Goal: Information Seeking & Learning: Learn about a topic

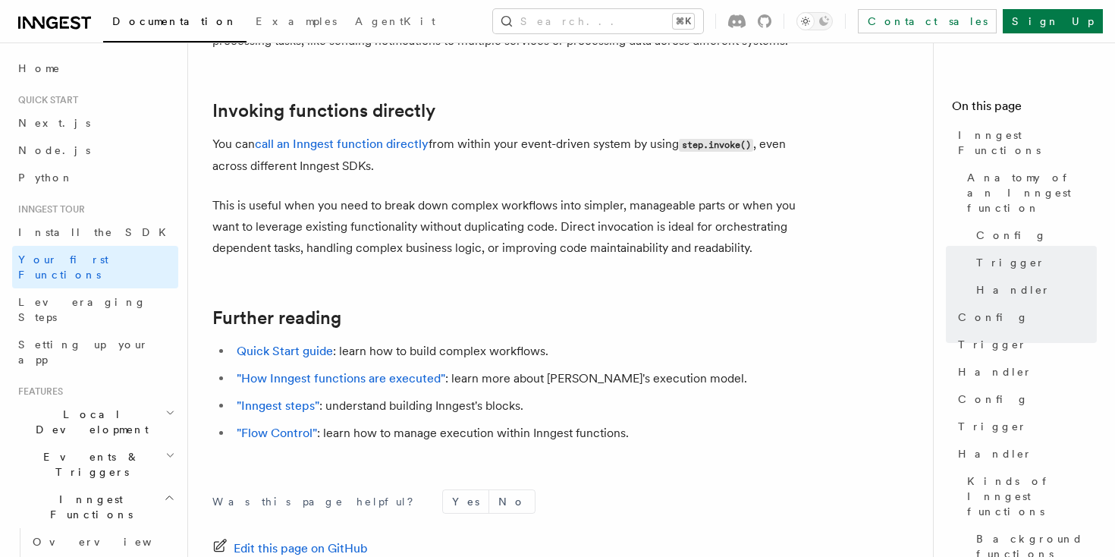
scroll to position [3165, 0]
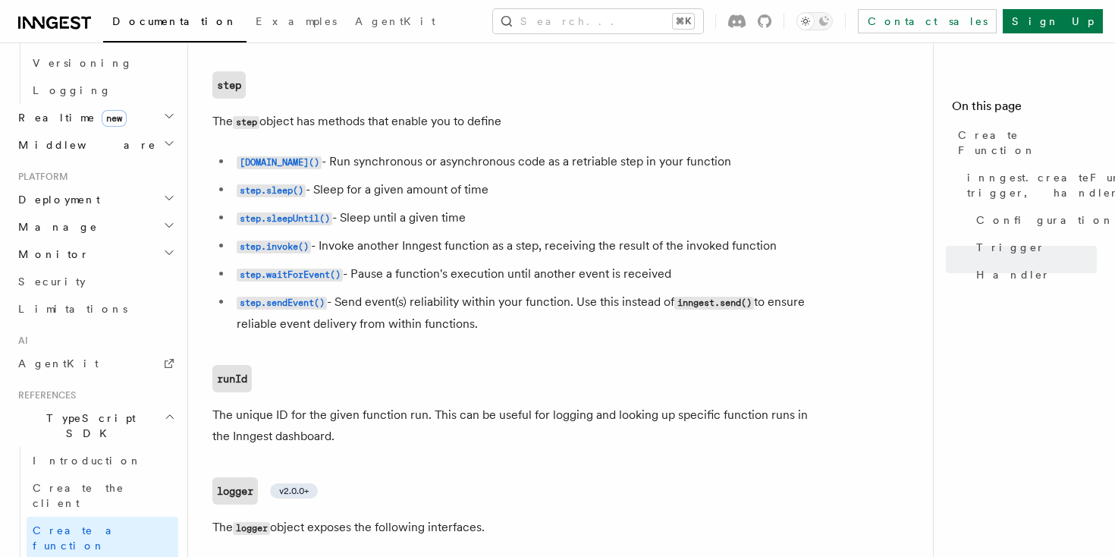
scroll to position [680, 0]
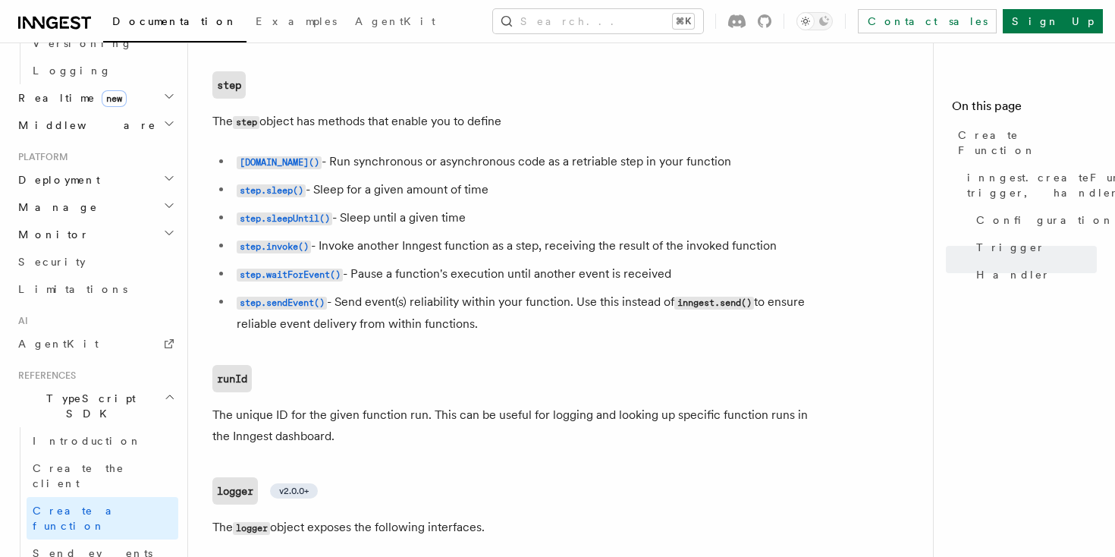
click at [92, 504] on span "Create a function" at bounding box center [78, 517] width 90 height 27
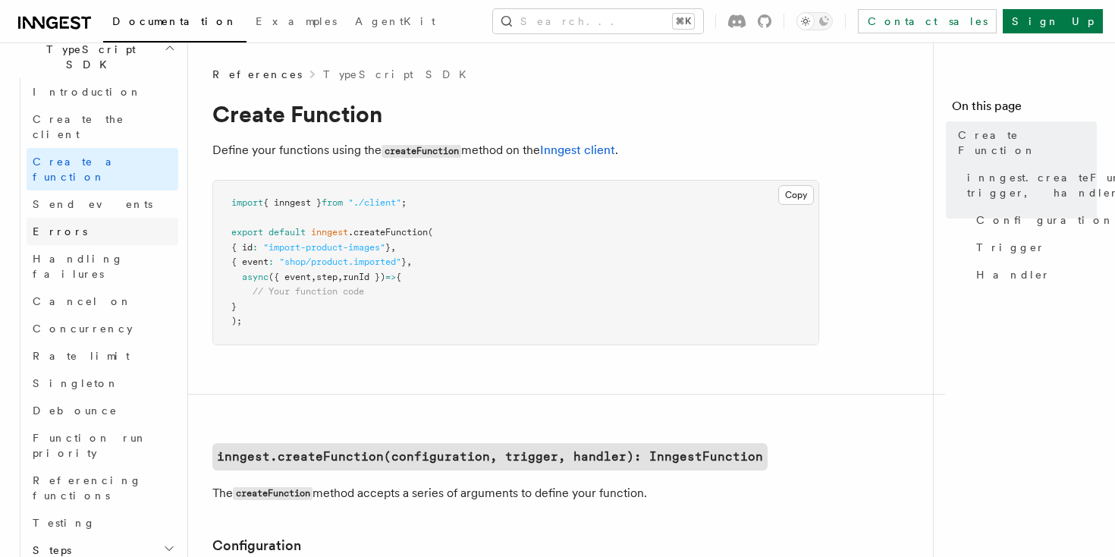
scroll to position [1047, 0]
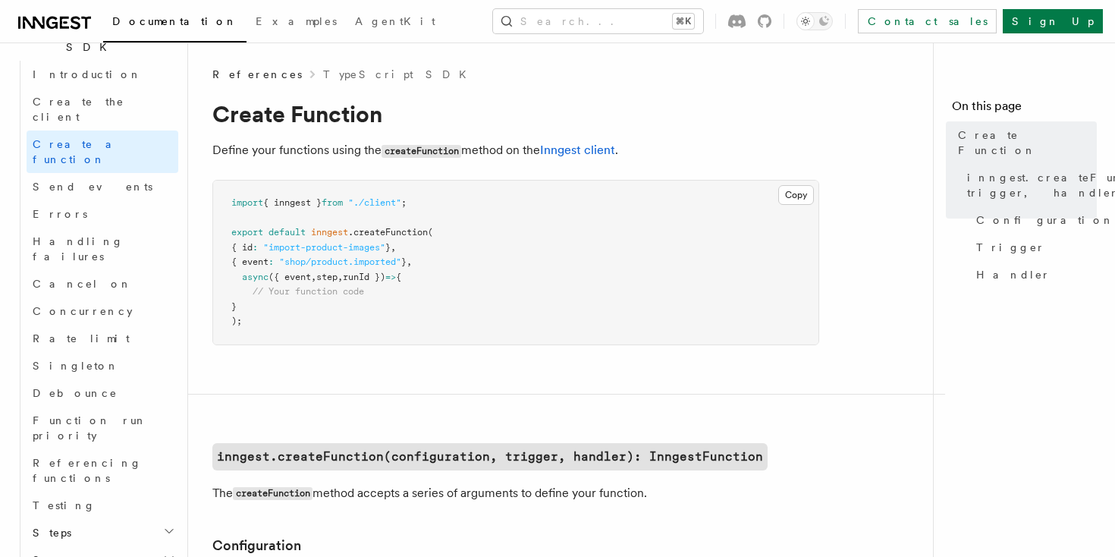
click at [101, 546] on h2 "Serve" at bounding box center [103, 559] width 152 height 27
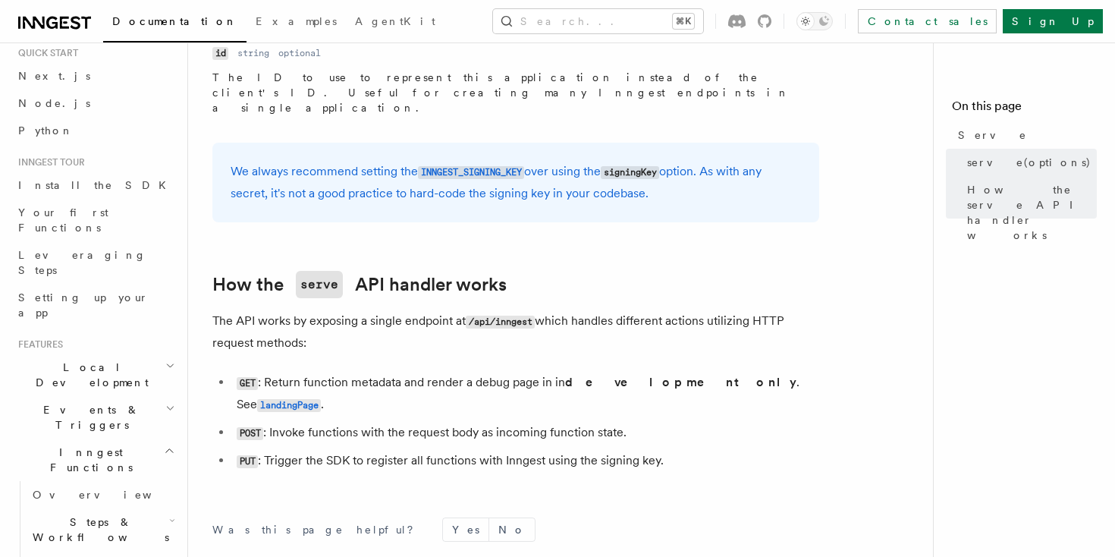
scroll to position [44, 0]
click at [140, 356] on h2 "Local Development" at bounding box center [95, 377] width 166 height 42
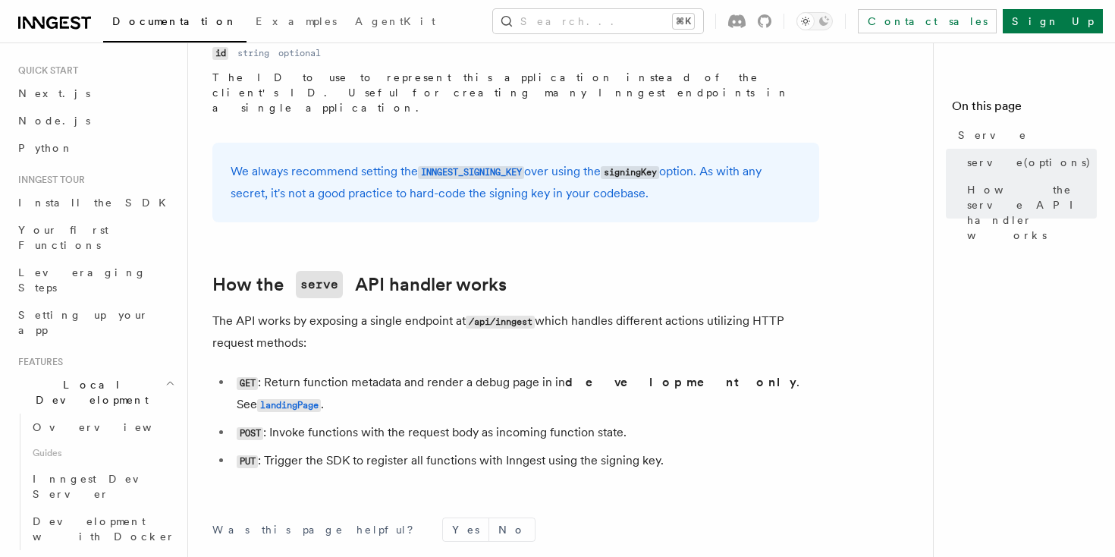
scroll to position [0, 0]
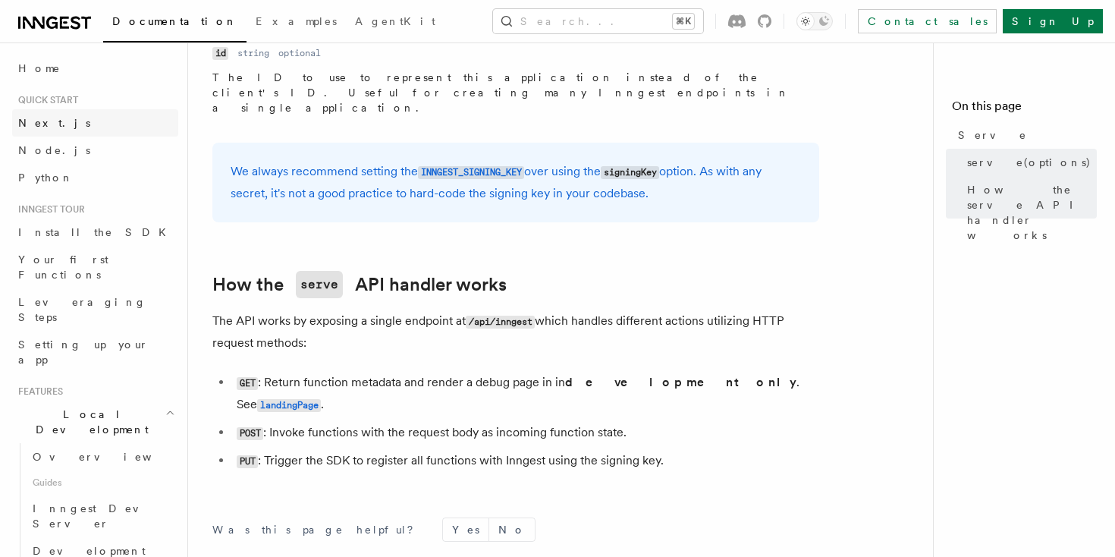
click at [71, 127] on link "Next.js" at bounding box center [95, 122] width 166 height 27
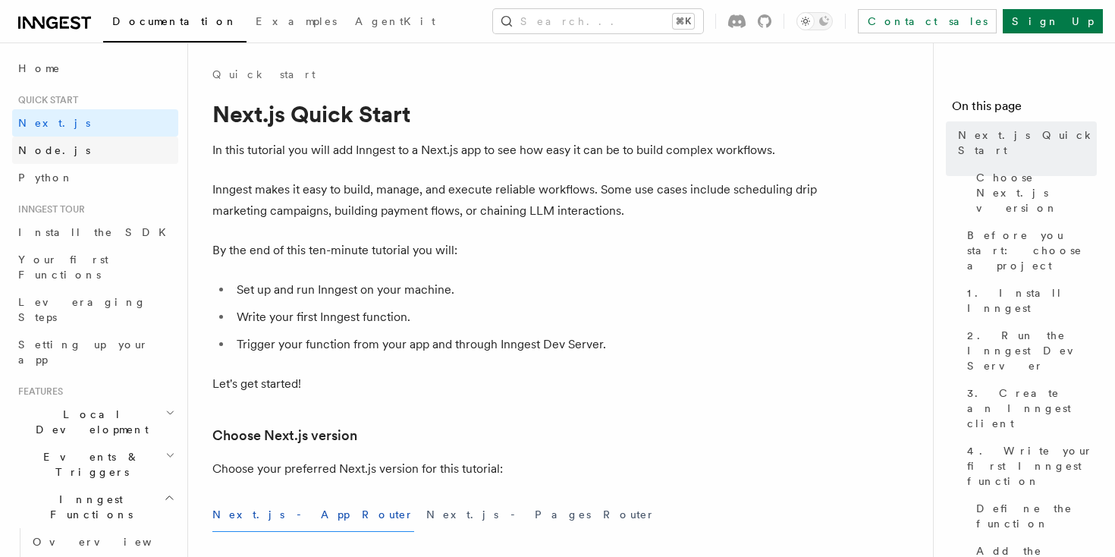
click at [60, 149] on link "Node.js" at bounding box center [95, 150] width 166 height 27
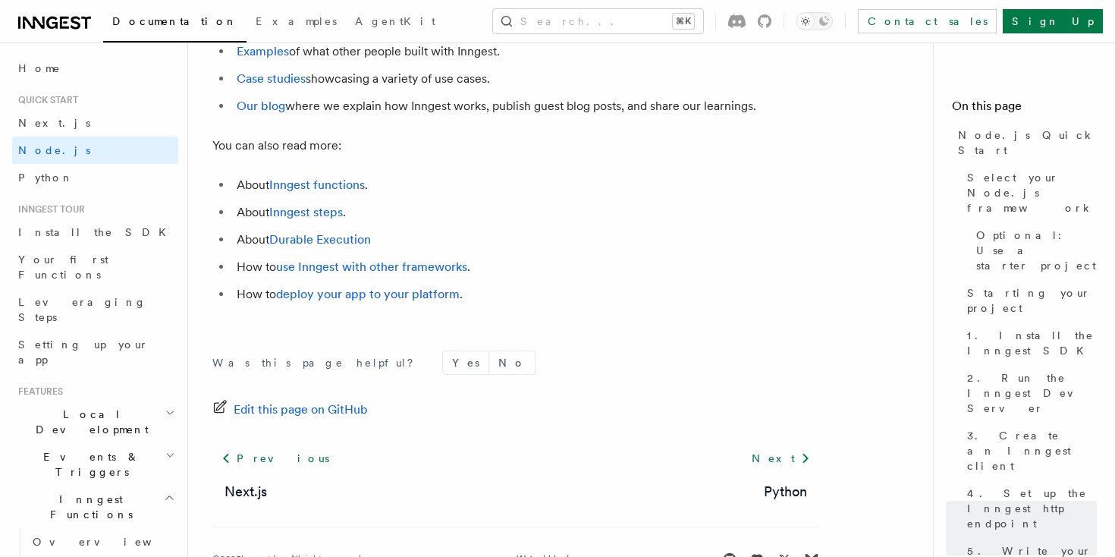
scroll to position [9673, 0]
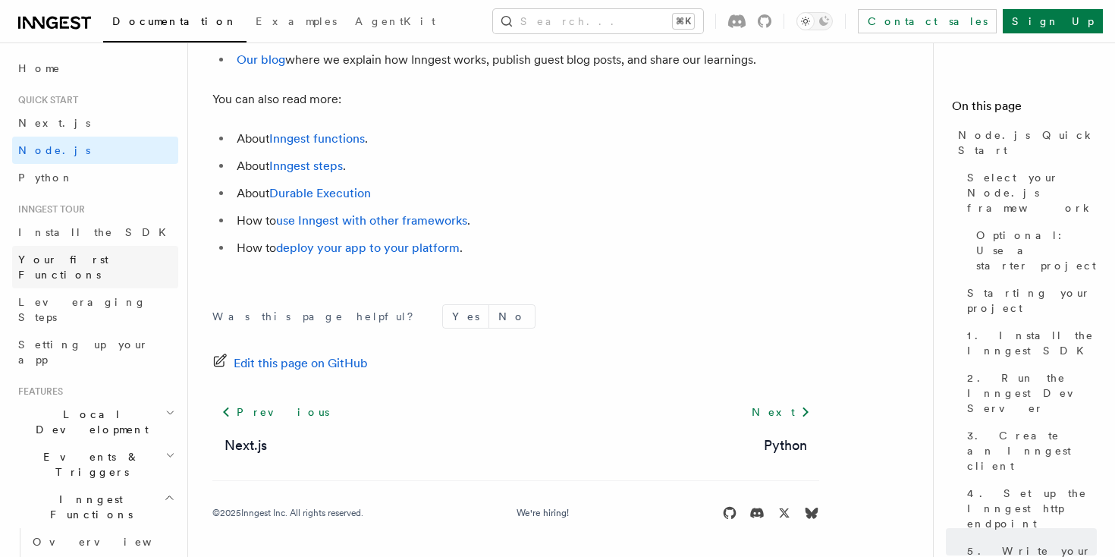
click at [70, 254] on span "Your first Functions" at bounding box center [63, 266] width 90 height 27
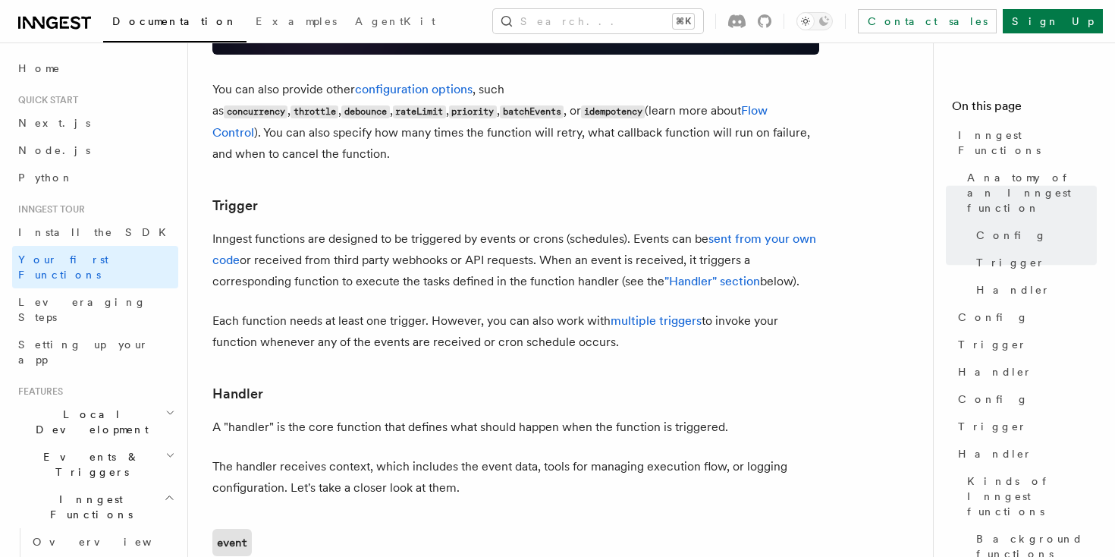
scroll to position [1443, 0]
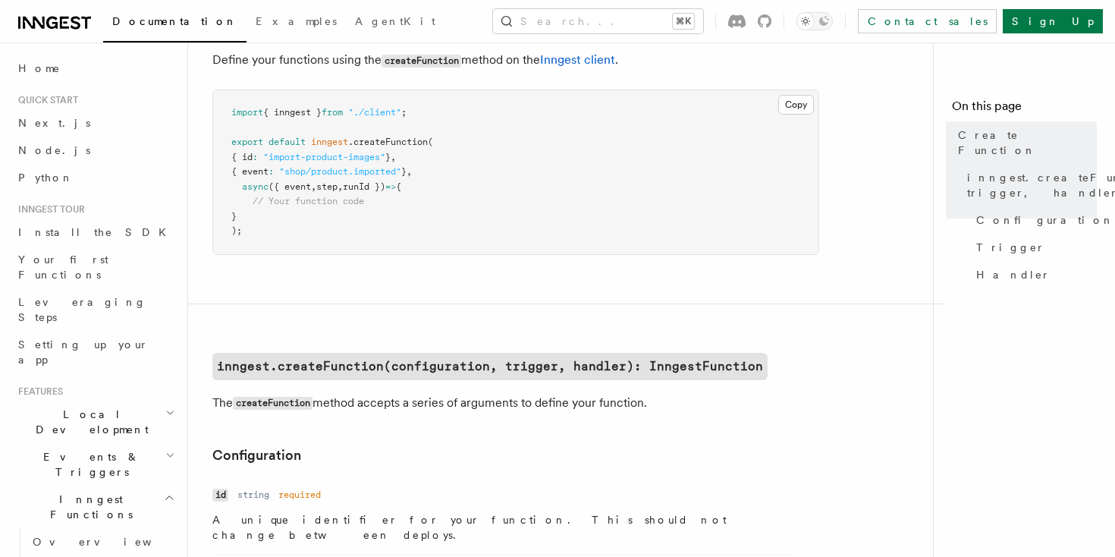
scroll to position [93, 0]
